Goal: Transaction & Acquisition: Obtain resource

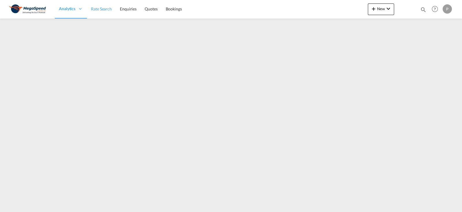
click at [94, 11] on span "Rate Search" at bounding box center [101, 8] width 21 height 5
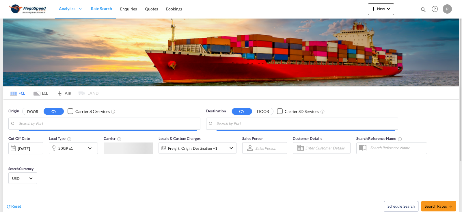
type input "[GEOGRAPHIC_DATA], [GEOGRAPHIC_DATA]"
type input "Tema, GHTEM"
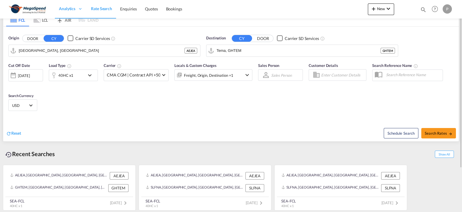
scroll to position [48, 0]
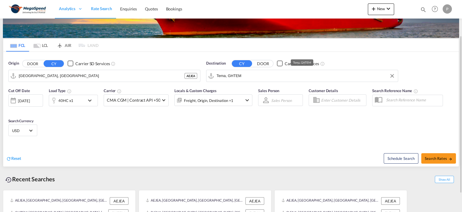
click at [250, 79] on input "Tema, GHTEM" at bounding box center [306, 75] width 179 height 9
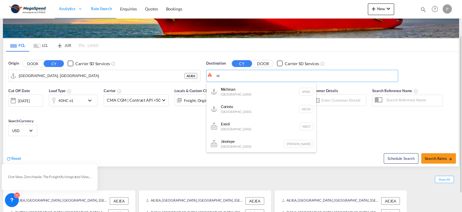
type input "n"
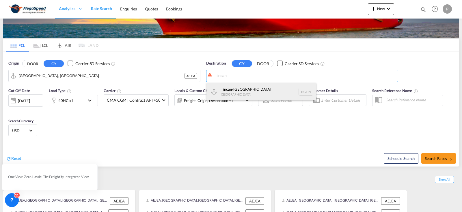
click at [256, 91] on div "Tincan /[GEOGRAPHIC_DATA] [GEOGRAPHIC_DATA] NGTIN" at bounding box center [262, 91] width 110 height 17
type input "Tincan/[GEOGRAPHIC_DATA], [GEOGRAPHIC_DATA]"
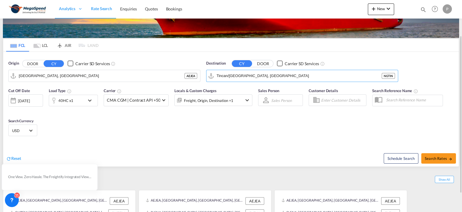
click at [88, 98] on md-icon "icon-chevron-down" at bounding box center [91, 100] width 10 height 7
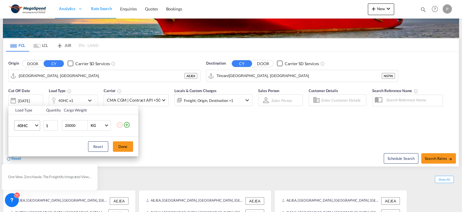
click at [35, 126] on md-select-value "40HC" at bounding box center [28, 125] width 23 height 10
click at [27, 101] on md-option "20GP" at bounding box center [31, 98] width 39 height 14
click at [123, 143] on button "Done" at bounding box center [123, 146] width 20 height 10
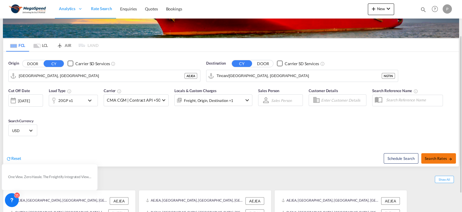
click at [431, 160] on button "Search Rates" at bounding box center [439, 158] width 35 height 10
type input "AEJEA to NGTIN / [DATE]"
